Goal: Transaction & Acquisition: Purchase product/service

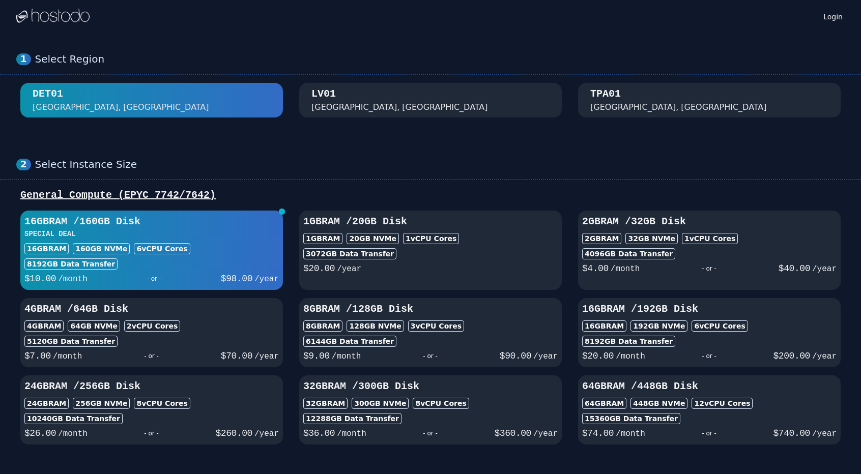
click at [506, 266] on div "$ 20.00 /year" at bounding box center [430, 267] width 254 height 16
select select
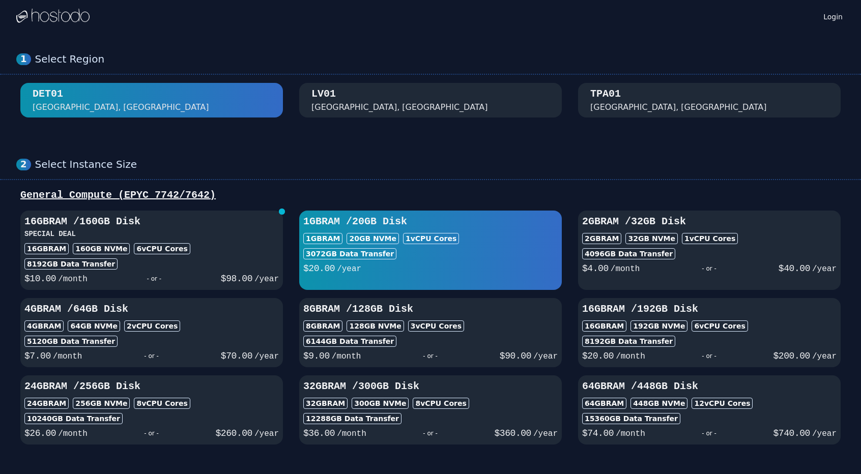
select select
click at [408, 328] on div "3 vCPU Cores" at bounding box center [436, 325] width 56 height 11
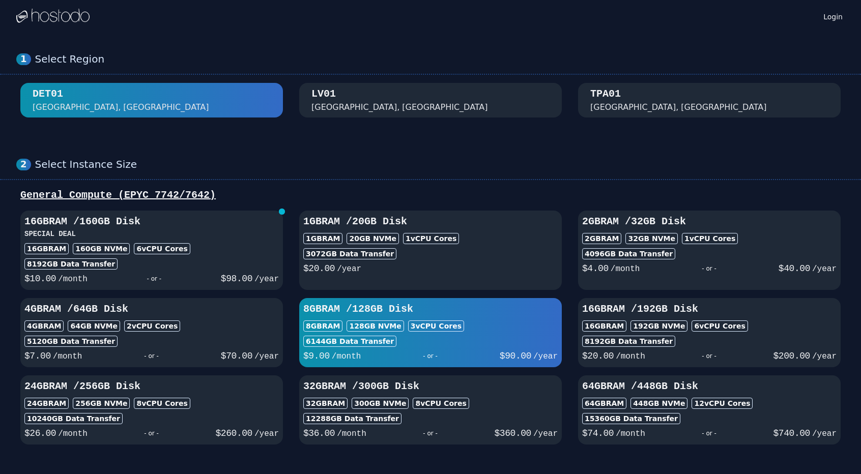
click at [203, 237] on h3 "SPECIAL DEAL" at bounding box center [151, 234] width 254 height 10
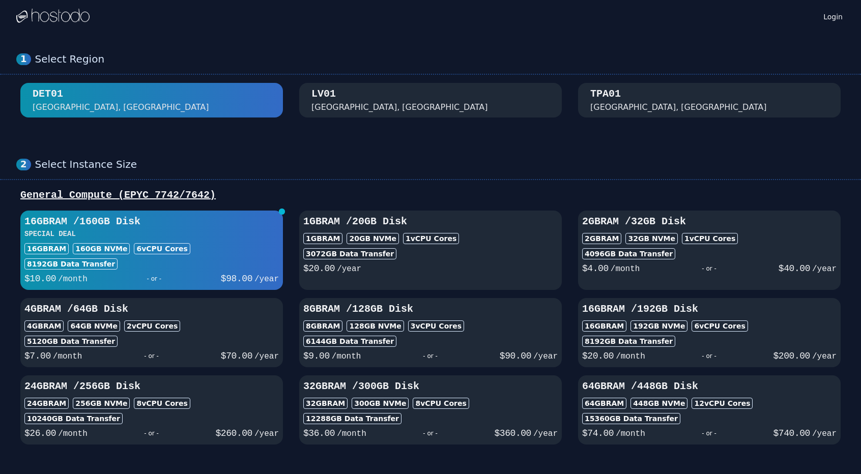
click at [250, 353] on span "$ 70.00" at bounding box center [237, 356] width 32 height 10
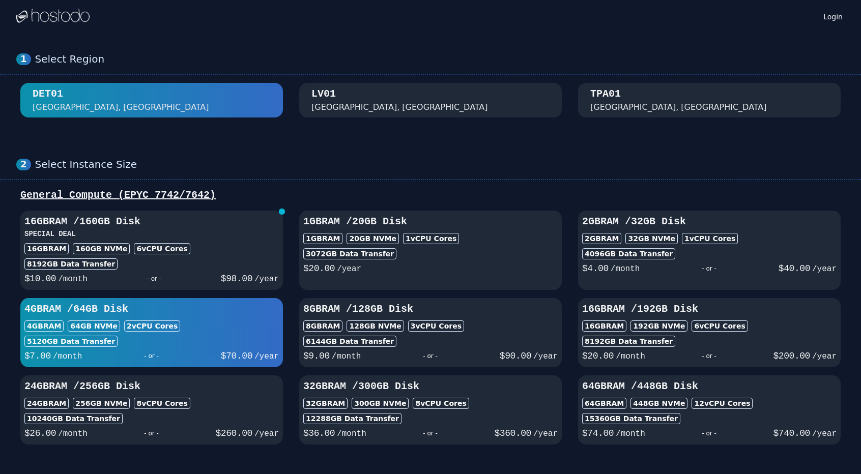
click at [417, 111] on div "[GEOGRAPHIC_DATA], [GEOGRAPHIC_DATA]" at bounding box center [430, 100] width 238 height 26
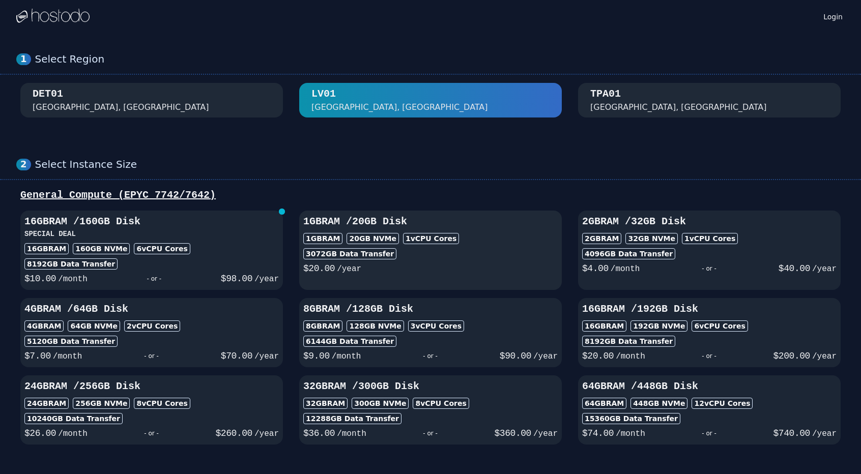
click at [499, 268] on div "$ 20.00 /year" at bounding box center [430, 267] width 254 height 16
select select
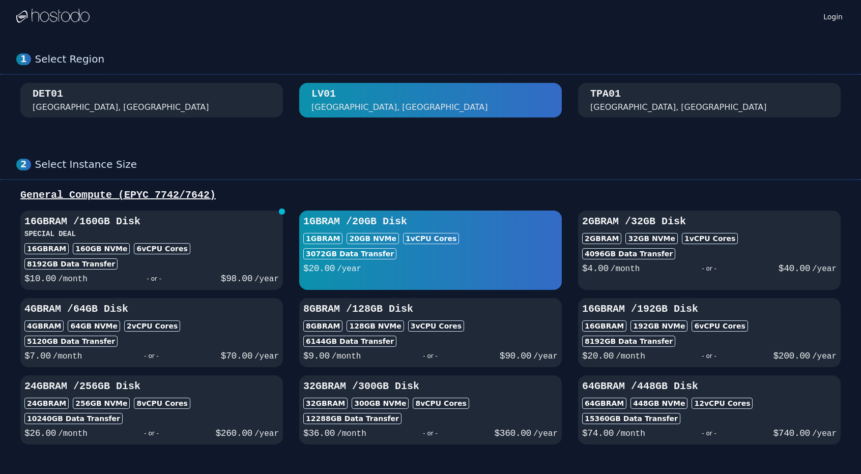
click at [258, 270] on div "$ 10.00 /month - or - $ 98.00 /year" at bounding box center [151, 278] width 254 height 16
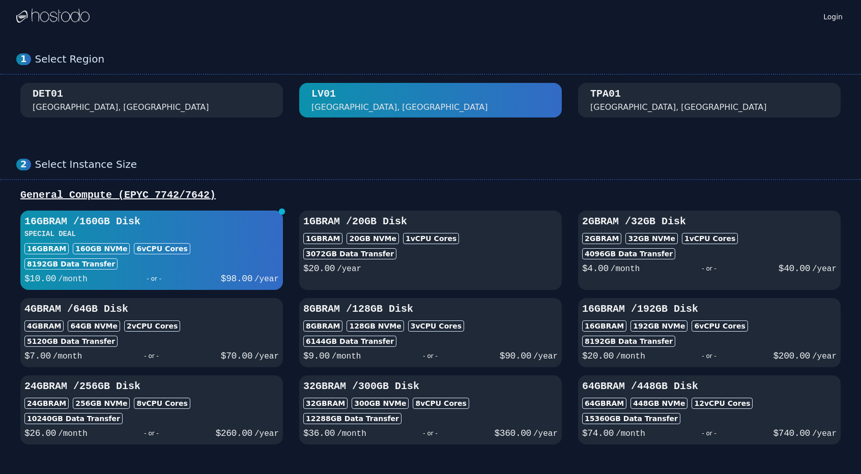
click at [224, 329] on div "4GB RAM 64 GB NVMe 2 vCPU Cores" at bounding box center [151, 325] width 254 height 11
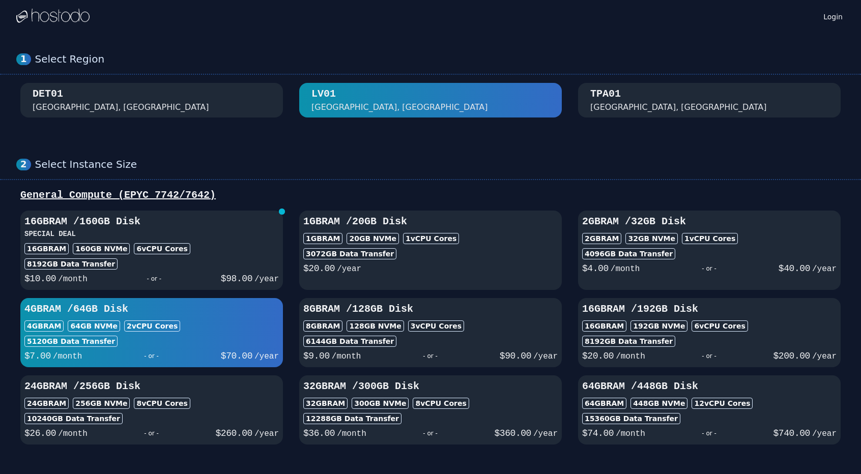
click at [220, 265] on div "8192 GB Data Transfer" at bounding box center [151, 263] width 254 height 11
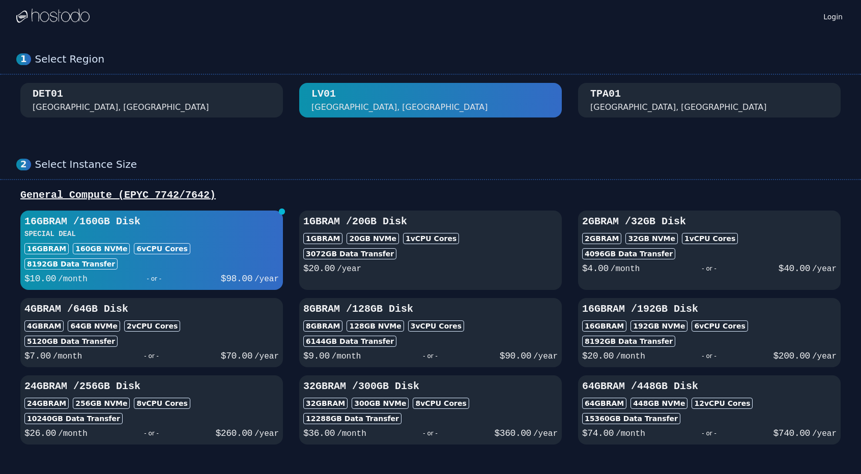
click at [702, 259] on div "$ 4.00 /month - or - $ 40.00 /year" at bounding box center [709, 267] width 254 height 16
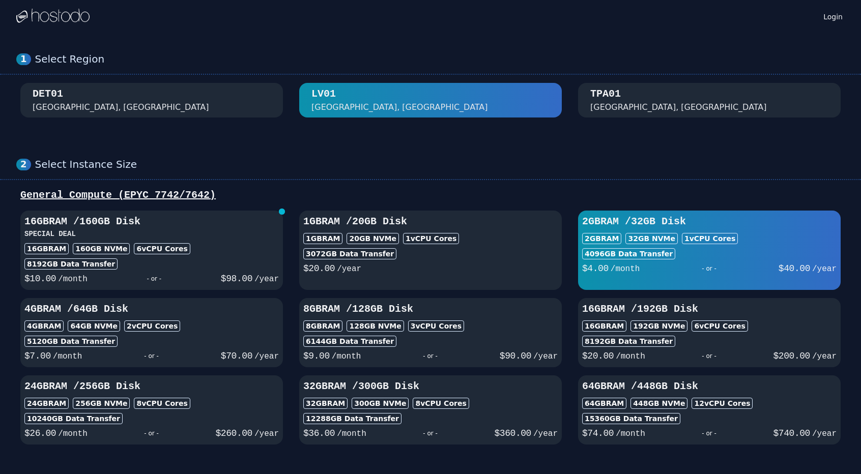
click at [516, 337] on div "6144 GB Data Transfer" at bounding box center [430, 341] width 254 height 11
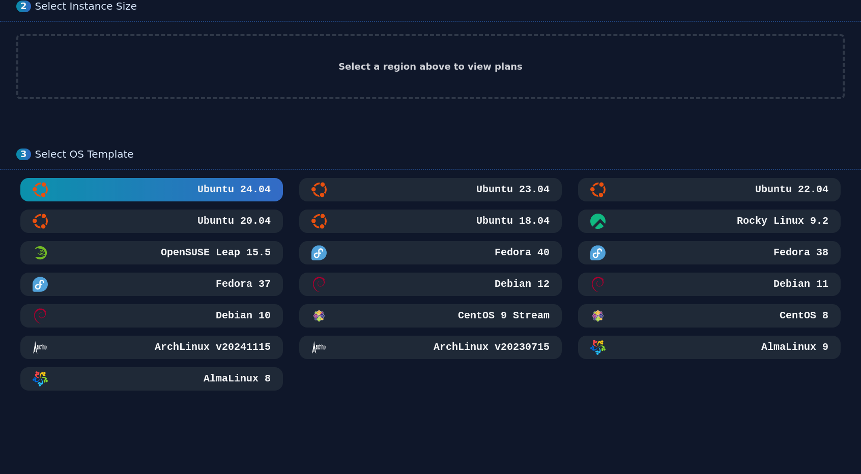
scroll to position [203, 0]
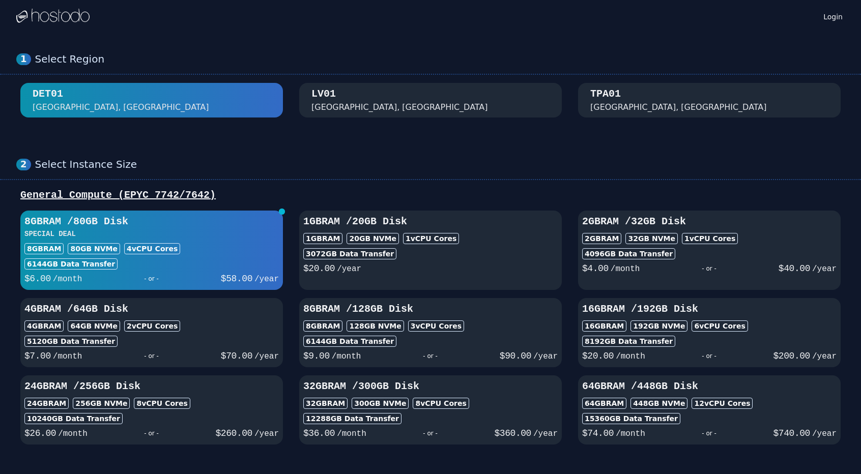
click at [495, 336] on div "6144 GB Data Transfer" at bounding box center [430, 341] width 254 height 11
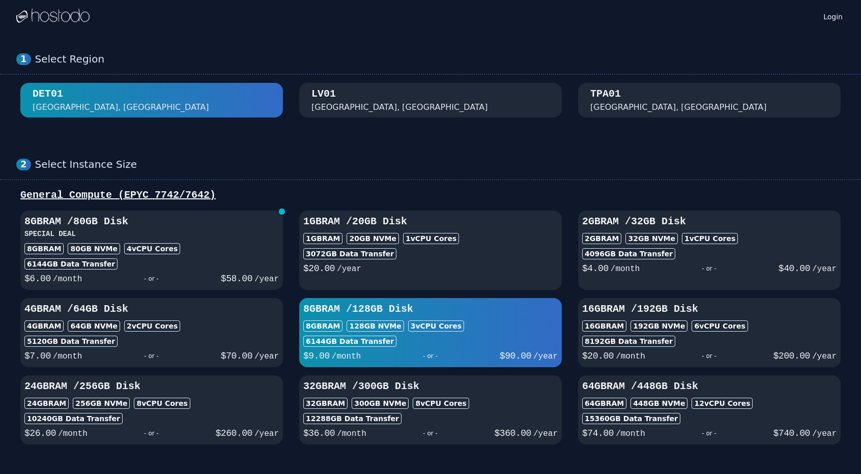
click at [269, 334] on div "4GB RAM / 64 GB Disk 4GB RAM 64 GB NVMe 2 vCPU Cores 5120 GB Data Transfer $ 7.…" at bounding box center [151, 332] width 262 height 61
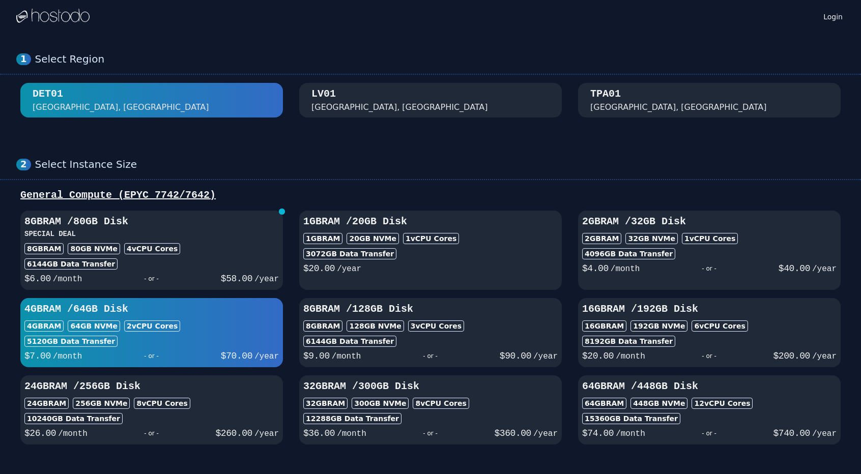
click at [237, 253] on div "8GB RAM 80 GB NVMe 4 vCPU Cores" at bounding box center [151, 248] width 254 height 11
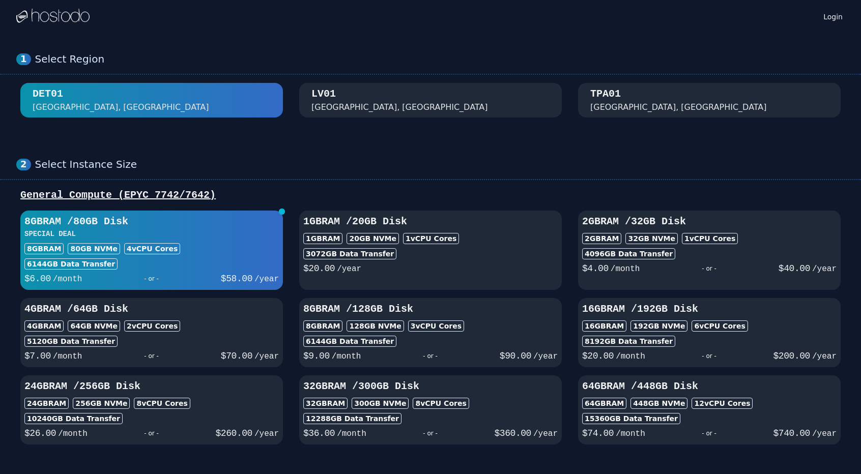
click at [388, 77] on div "1 Select Region DET01 Detroit, MI LV01 Las Vegas, NV TPA01 Tampa, FL" at bounding box center [430, 85] width 861 height 105
click at [392, 95] on div "[GEOGRAPHIC_DATA], [GEOGRAPHIC_DATA]" at bounding box center [430, 100] width 238 height 26
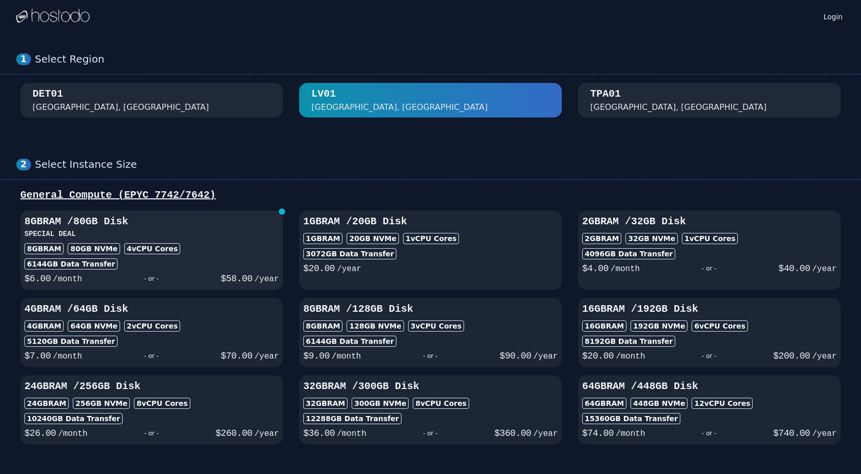
click at [229, 255] on div "8GB RAM / 80 GB Disk SPECIAL DEAL 8GB RAM 80 GB NVMe 4 vCPU Cores 6144 GB Data …" at bounding box center [151, 250] width 262 height 71
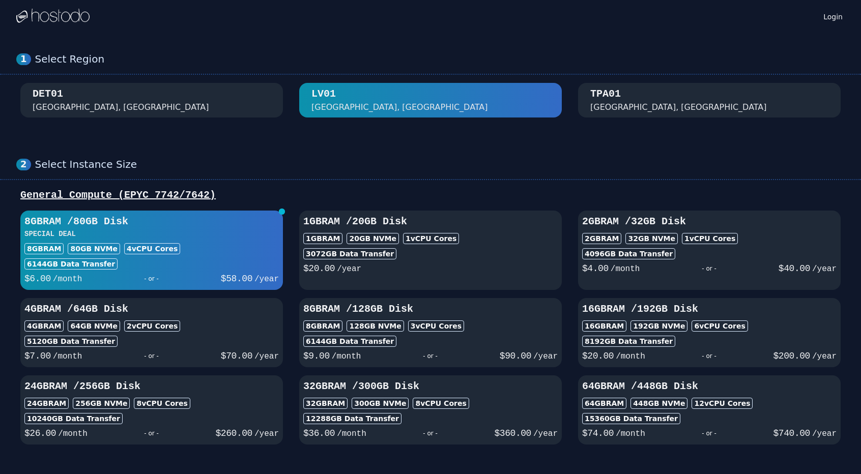
click at [376, 162] on div "Select Instance Size" at bounding box center [439, 164] width 809 height 13
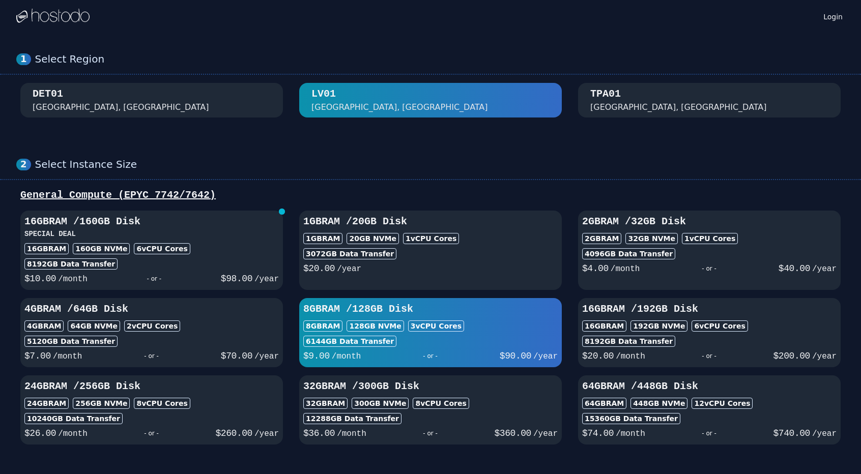
click at [215, 227] on h3 "16GB RAM / 160 GB Disk" at bounding box center [151, 222] width 254 height 14
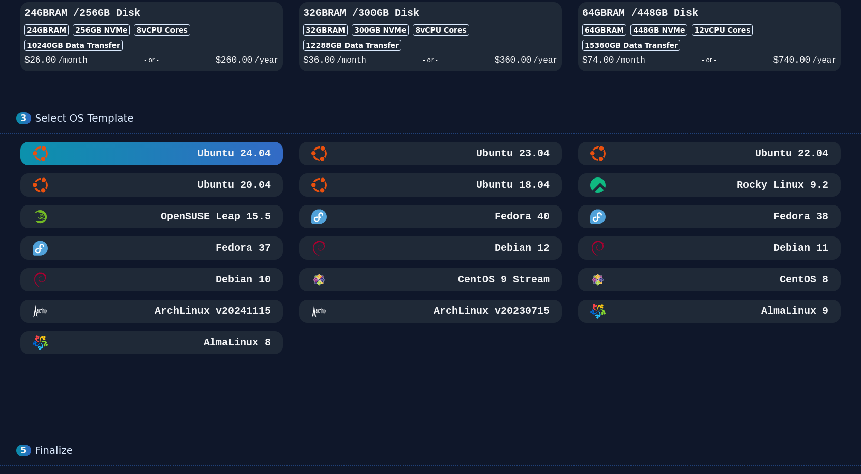
scroll to position [330, 0]
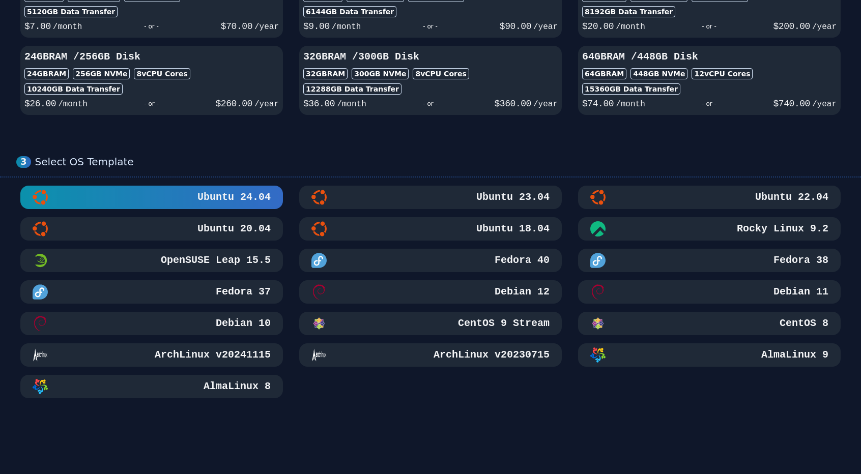
click at [260, 230] on h3 "Ubuntu 20.04" at bounding box center [232, 229] width 75 height 14
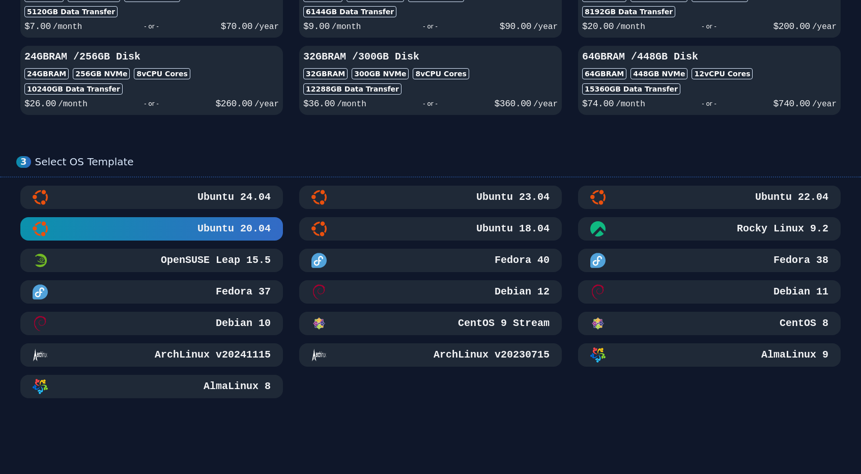
click at [281, 309] on div "Ubuntu 24.04 Ubuntu 23.04 Ubuntu 22.04 Ubuntu 20.04 Ubuntu 18.04 Rocky Linux 9.…" at bounding box center [430, 292] width 828 height 213
click at [250, 332] on button "Debian 10" at bounding box center [151, 323] width 262 height 23
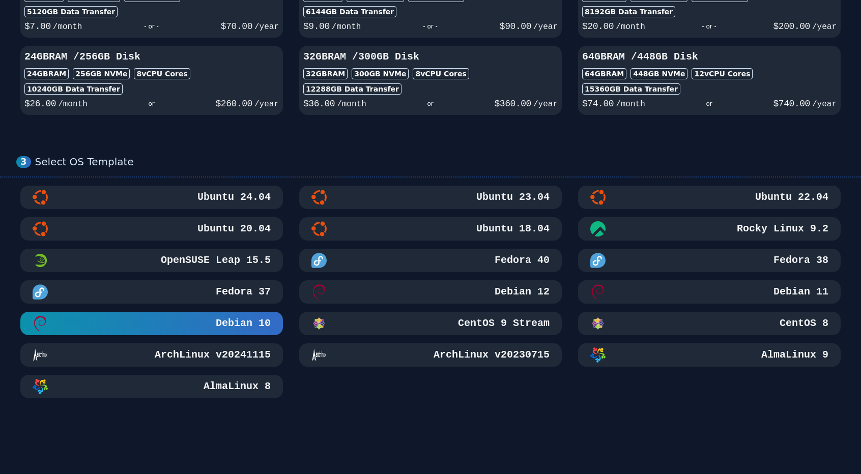
click at [766, 321] on div "CentOS 8" at bounding box center [709, 323] width 238 height 15
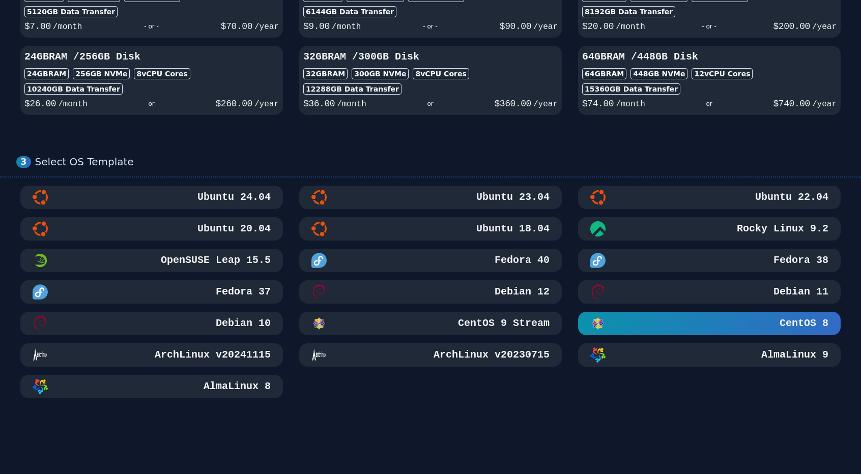
click at [775, 287] on div "Debian 11" at bounding box center [709, 291] width 238 height 15
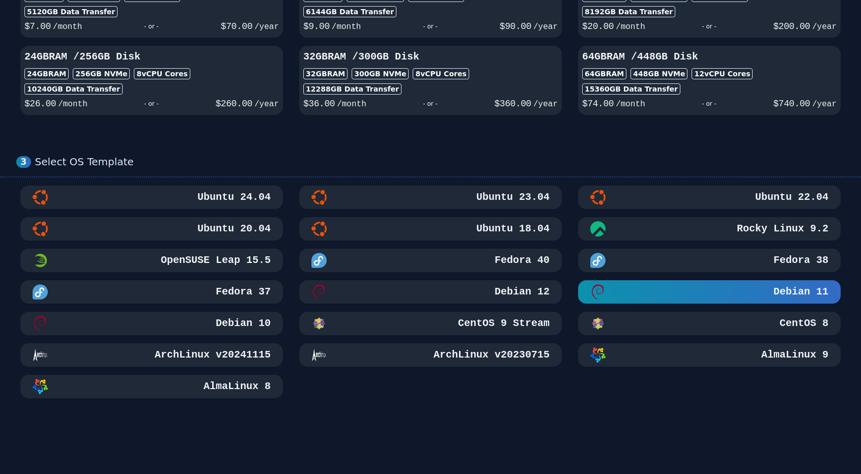
click at [780, 238] on button "Rocky Linux 9.2" at bounding box center [709, 228] width 262 height 23
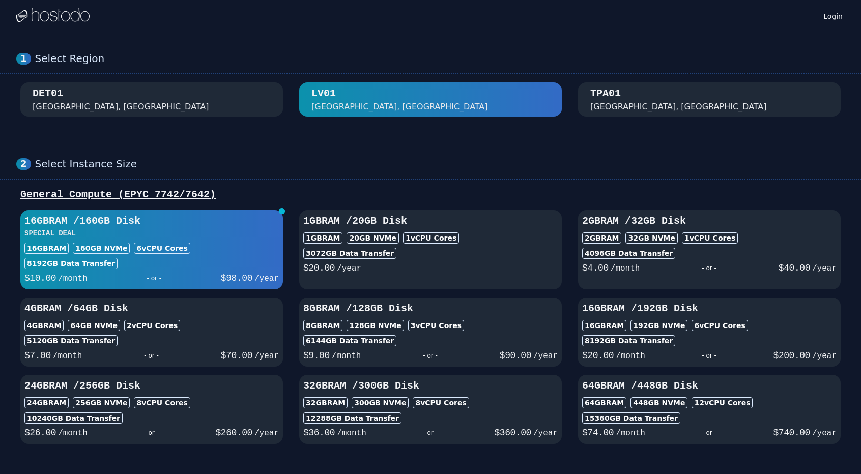
scroll to position [0, 0]
click at [463, 279] on button "1GB RAM / 20 GB Disk 1GB RAM 20 GB NVMe 1 vCPU Cores 3072 GB Data Transfer $ 20…" at bounding box center [430, 250] width 262 height 79
select select
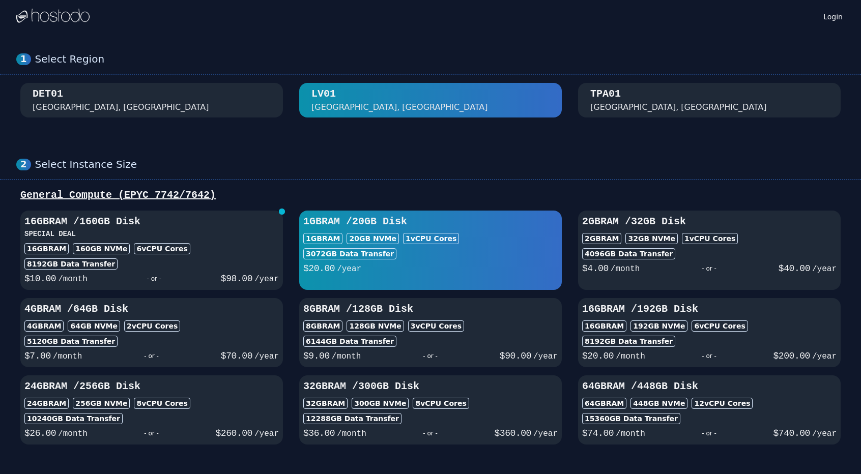
select select
